Goal: Find specific page/section: Find specific page/section

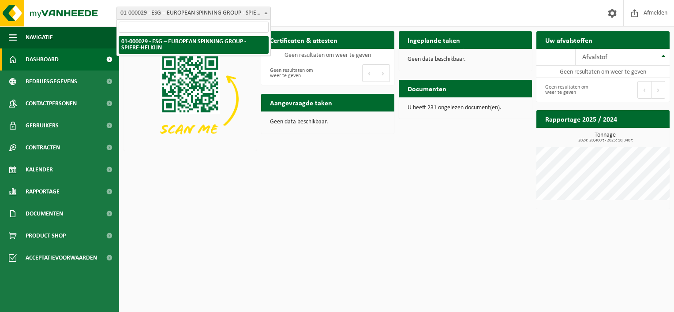
click at [206, 15] on span "01-000029 - ESG – EUROPEAN SPINNING GROUP - SPIERE-HELKIJN" at bounding box center [193, 13] width 153 height 12
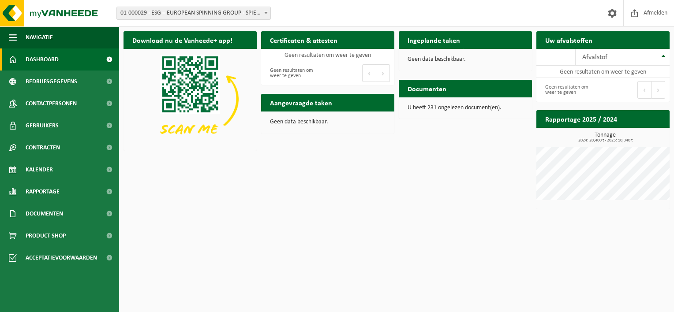
click at [296, 185] on div "Download nu de Vanheede+ app! Verberg Certificaten & attesten Bekijk uw certifi…" at bounding box center [396, 120] width 550 height 186
click at [62, 86] on span "Bedrijfsgegevens" at bounding box center [52, 82] width 52 height 22
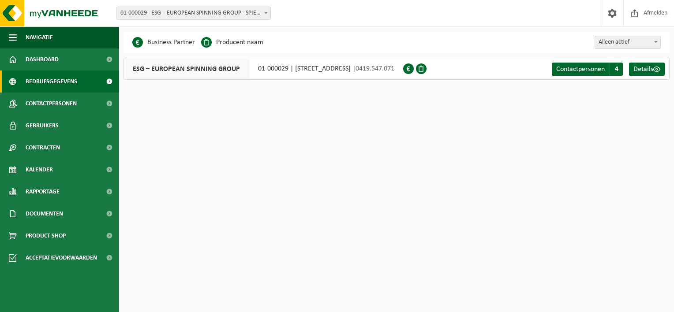
click at [285, 118] on html "Vestiging: 01-000029 - ESG – EUROPEAN SPINNING GROUP - SPIERE-HELKIJN 01-000029…" at bounding box center [337, 156] width 674 height 312
